Goal: Information Seeking & Learning: Learn about a topic

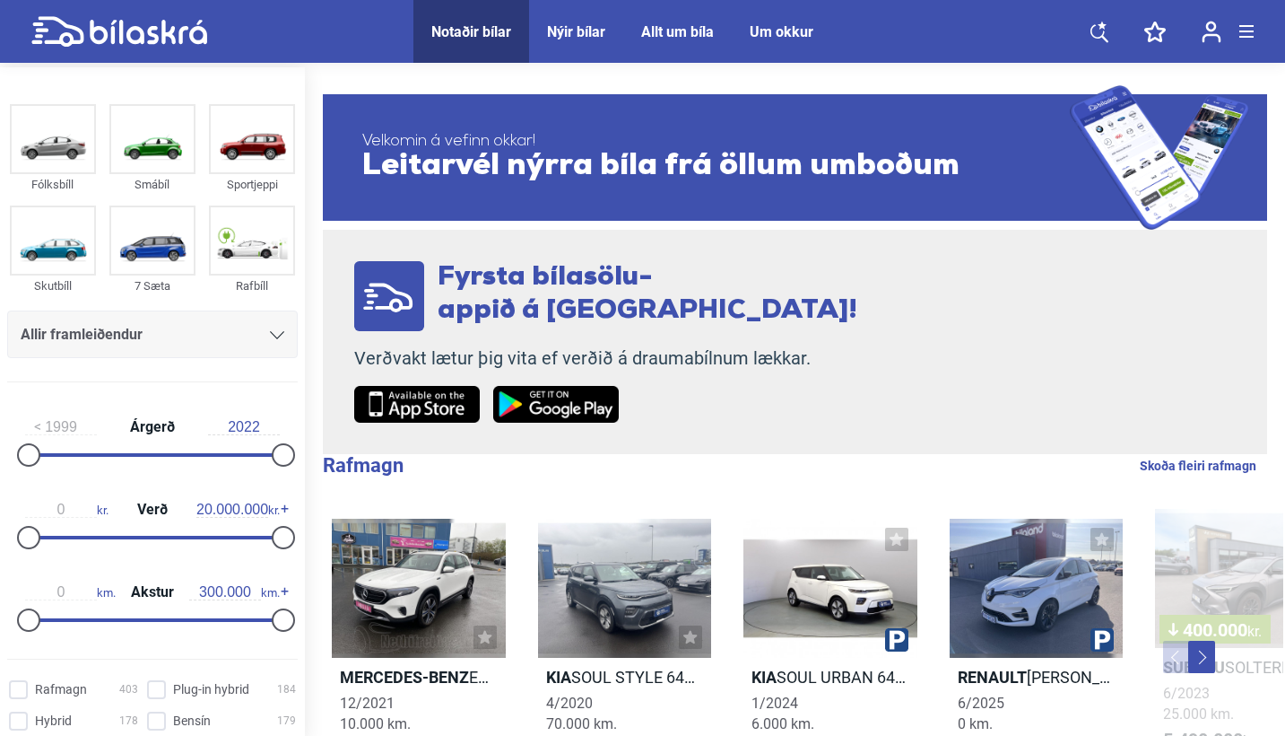
click at [262, 342] on div "Allir framleiðendur" at bounding box center [153, 334] width 264 height 25
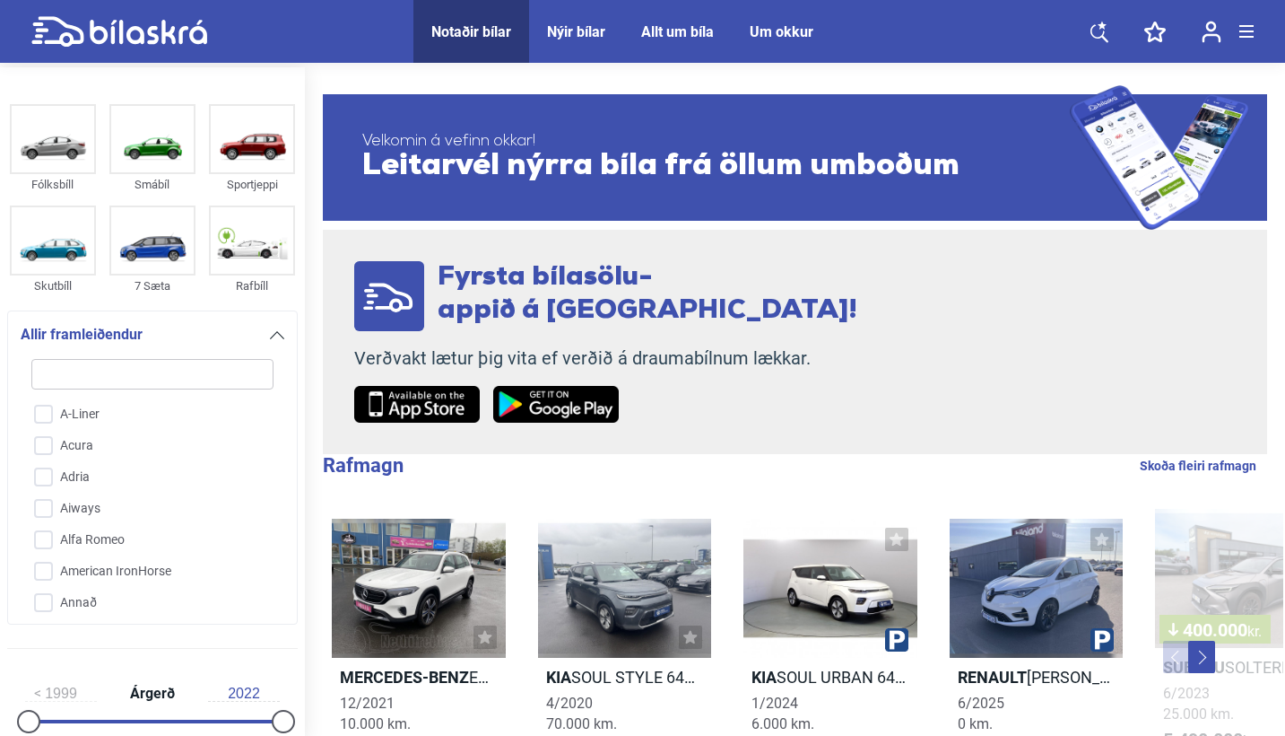
type input "s"
checkbox input "false"
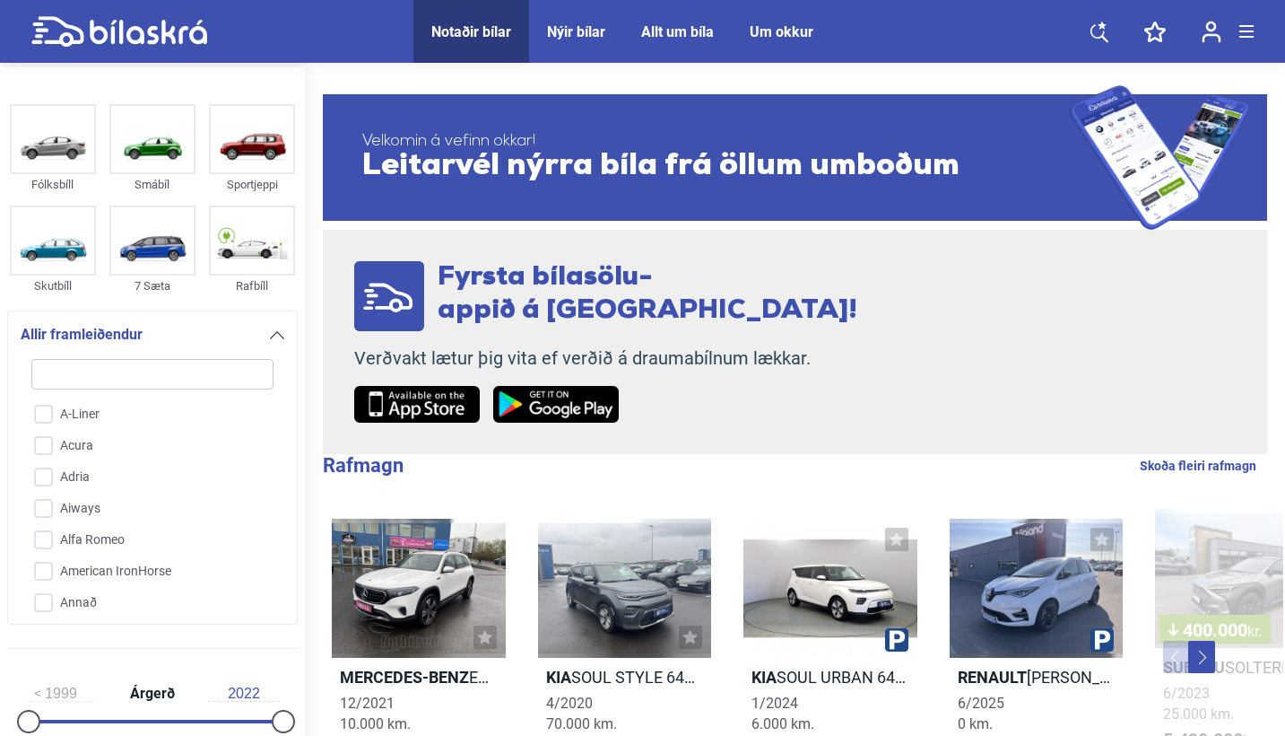
checkbox input "false"
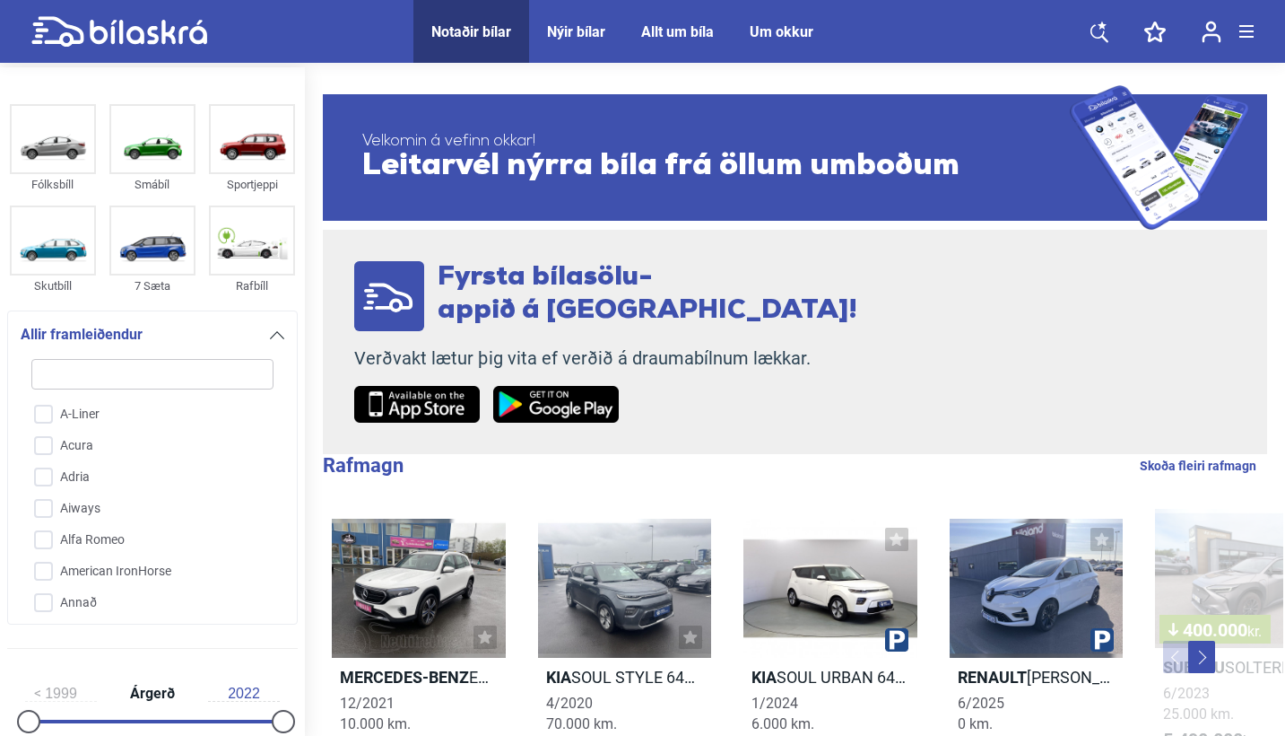
checkbox input "false"
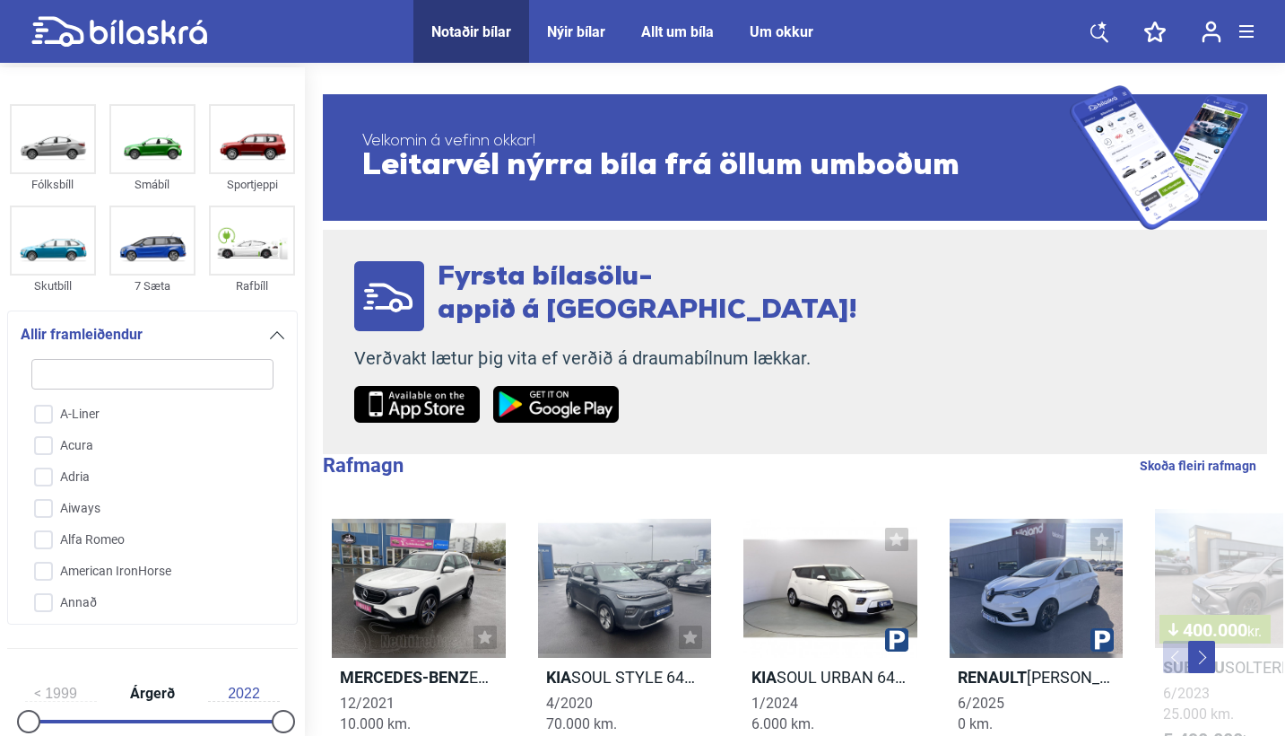
checkbox input "false"
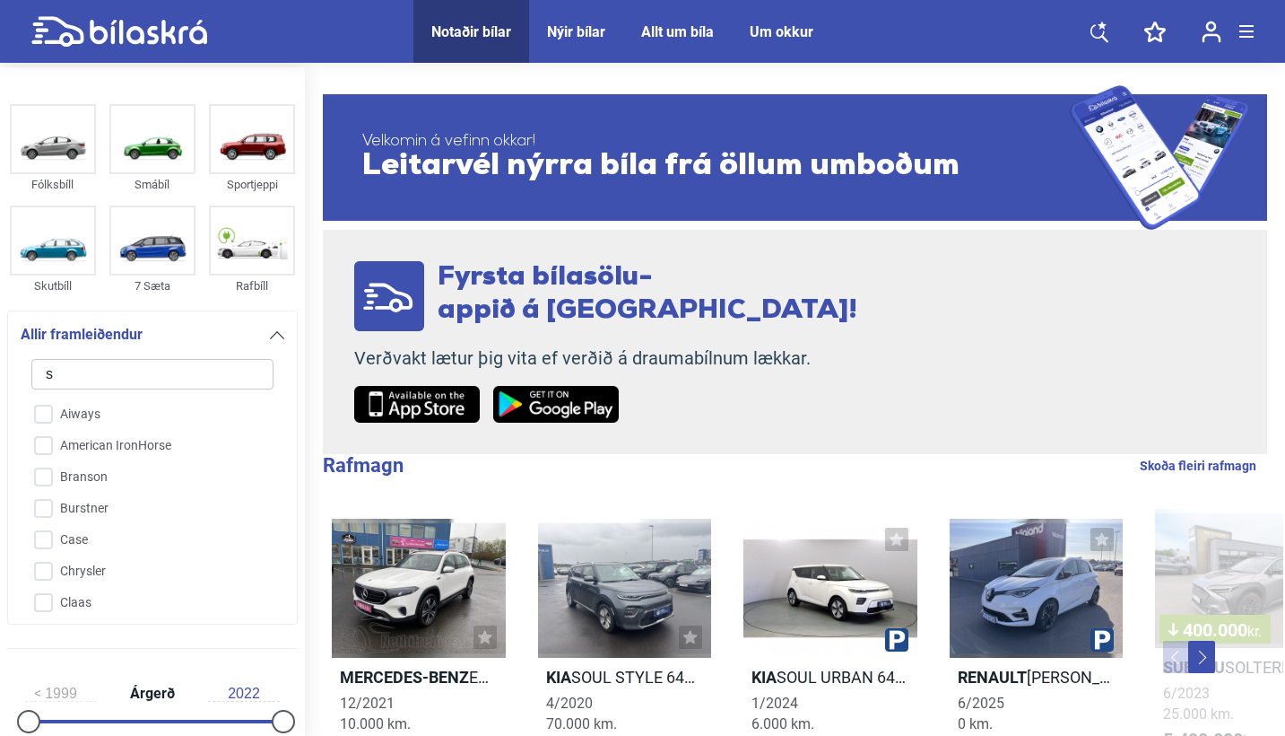
type input "sa"
checkbox input "false"
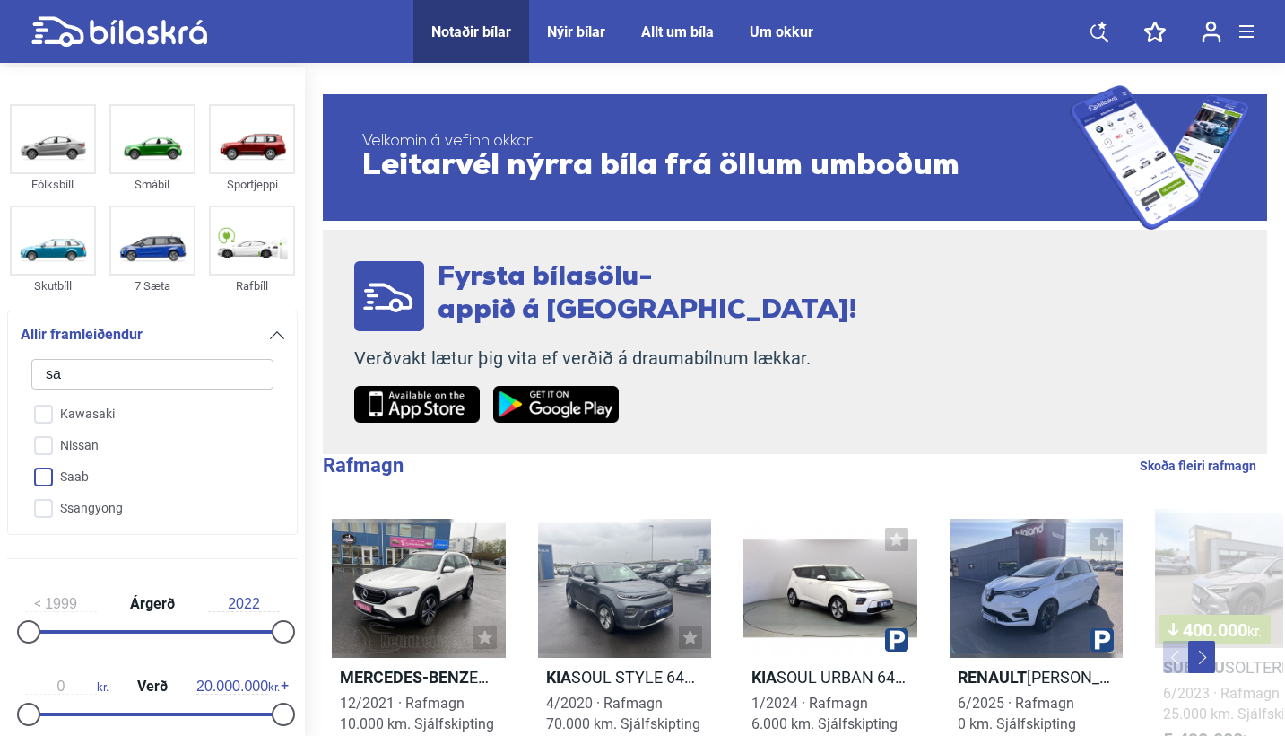
type input "sa"
click at [108, 484] on input "Saab" at bounding box center [141, 477] width 244 height 31
checkbox input "true"
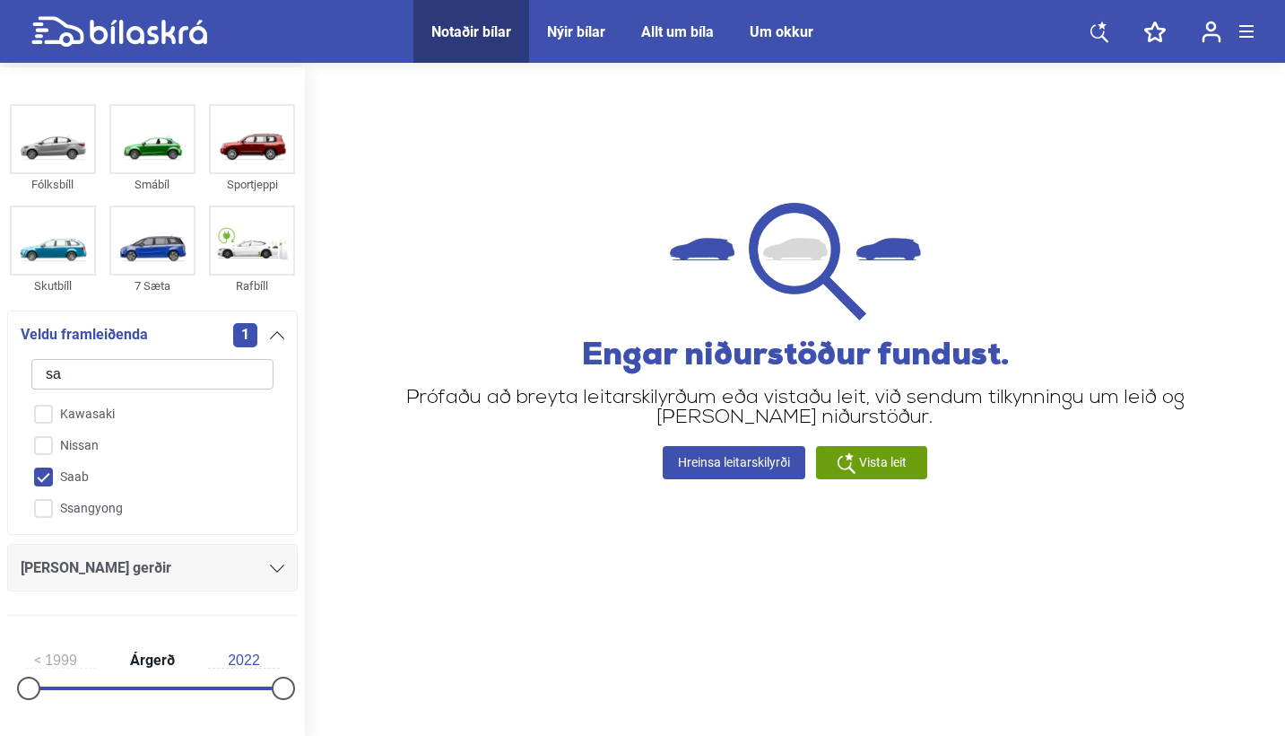
click at [270, 338] on icon at bounding box center [277, 335] width 14 height 8
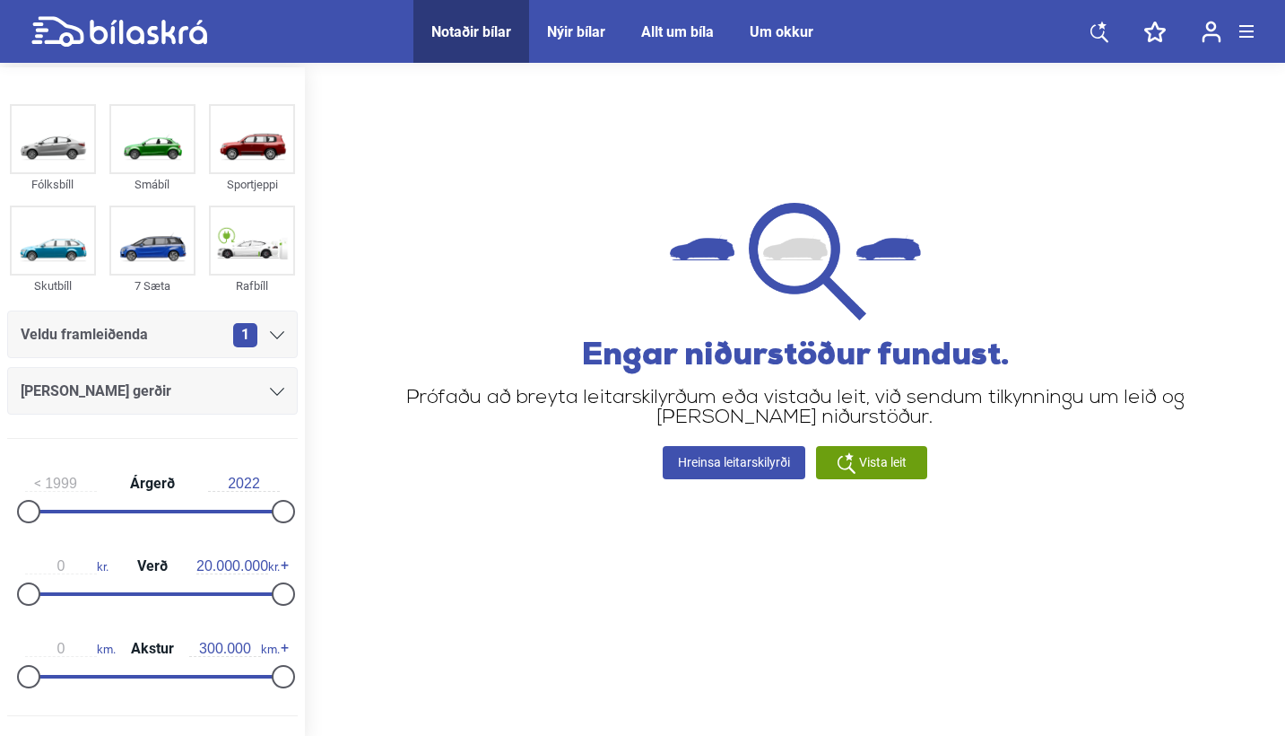
click at [874, 448] on div "Vista leit" at bounding box center [871, 462] width 111 height 33
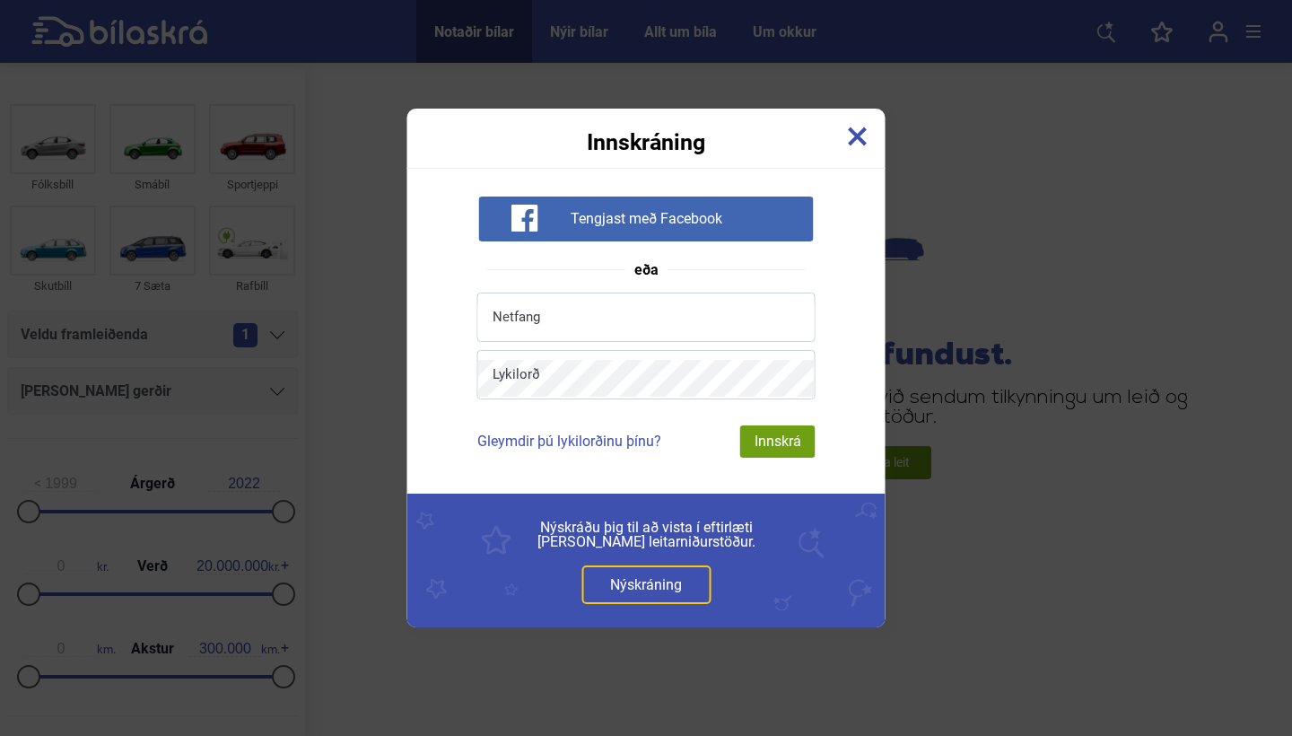
click at [855, 133] on img at bounding box center [858, 136] width 20 height 20
